Goal: Information Seeking & Learning: Learn about a topic

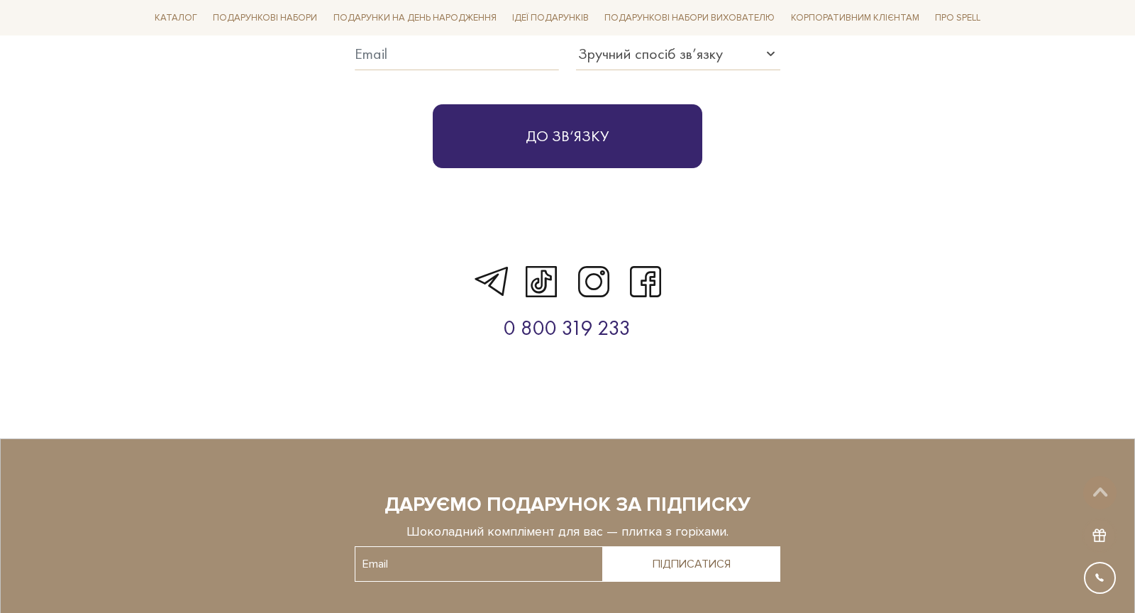
scroll to position [4336, 0]
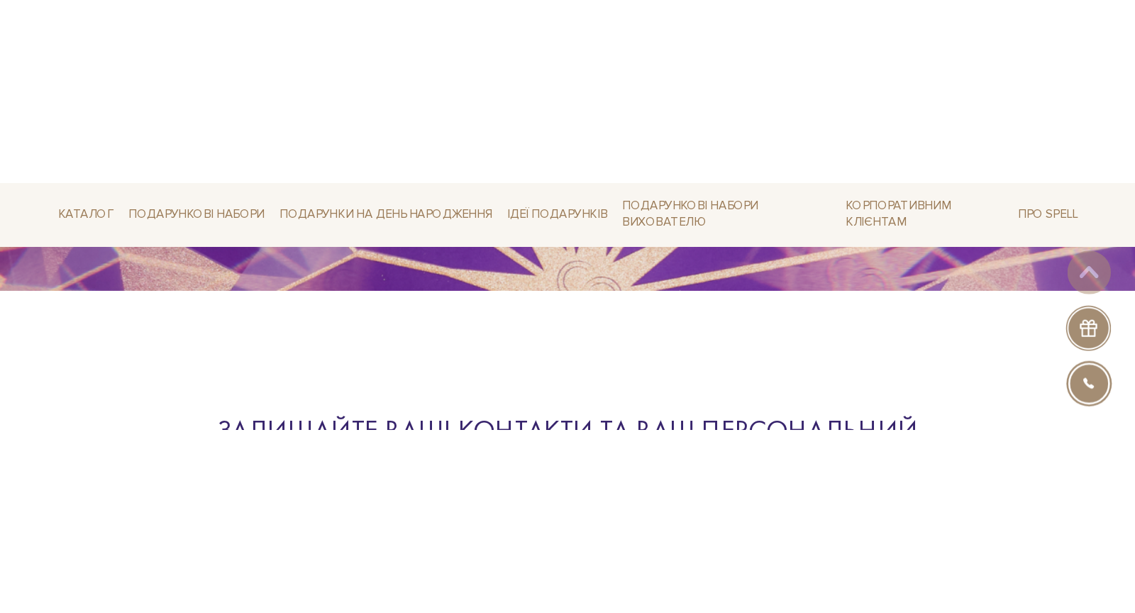
scroll to position [4339, 0]
